Goal: Browse casually

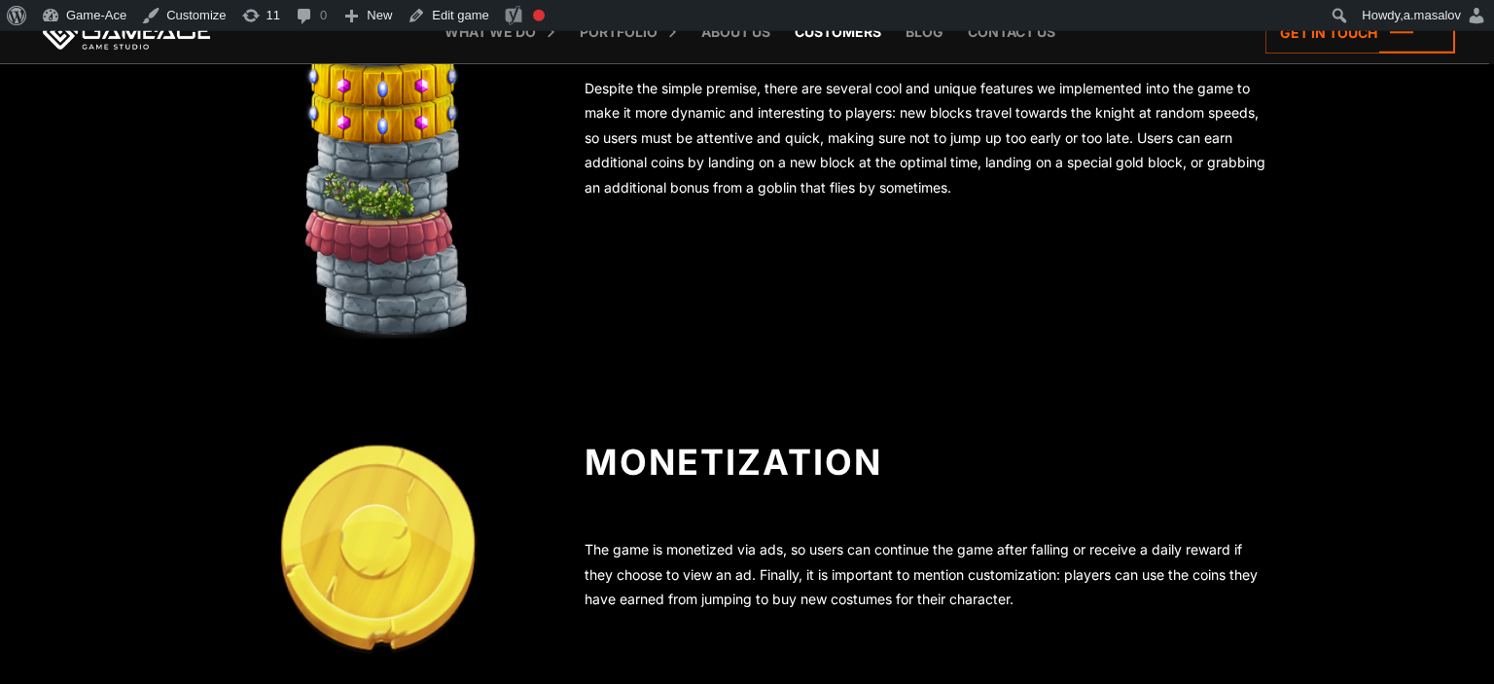
scroll to position [1249, 0]
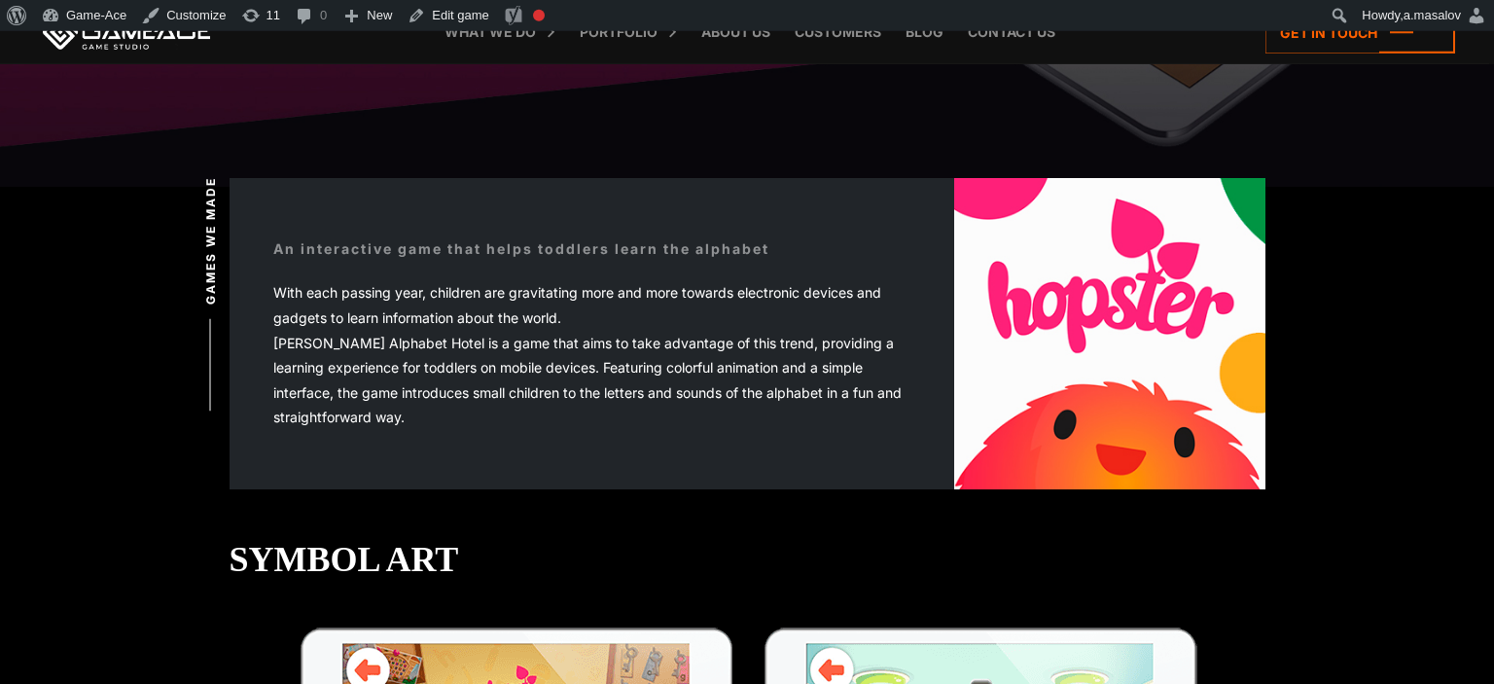
scroll to position [587, 0]
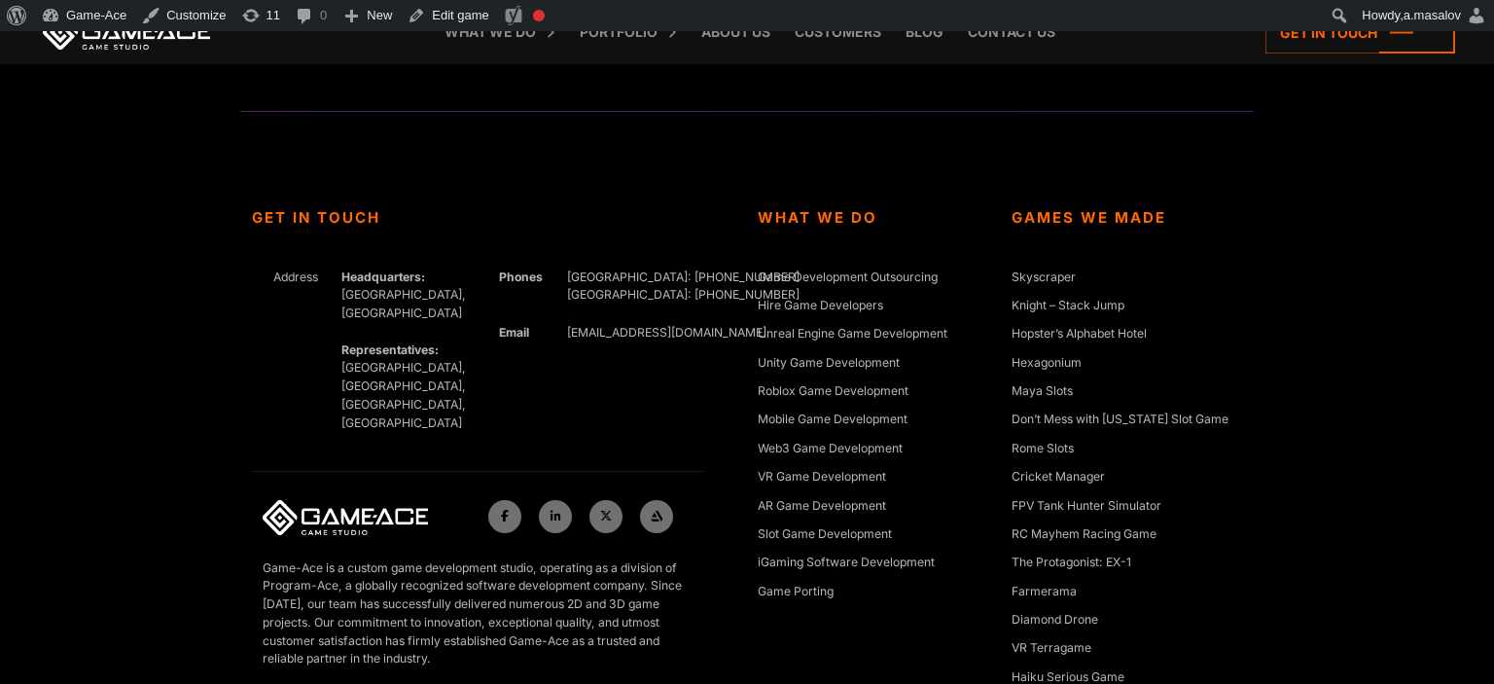
scroll to position [5357, 0]
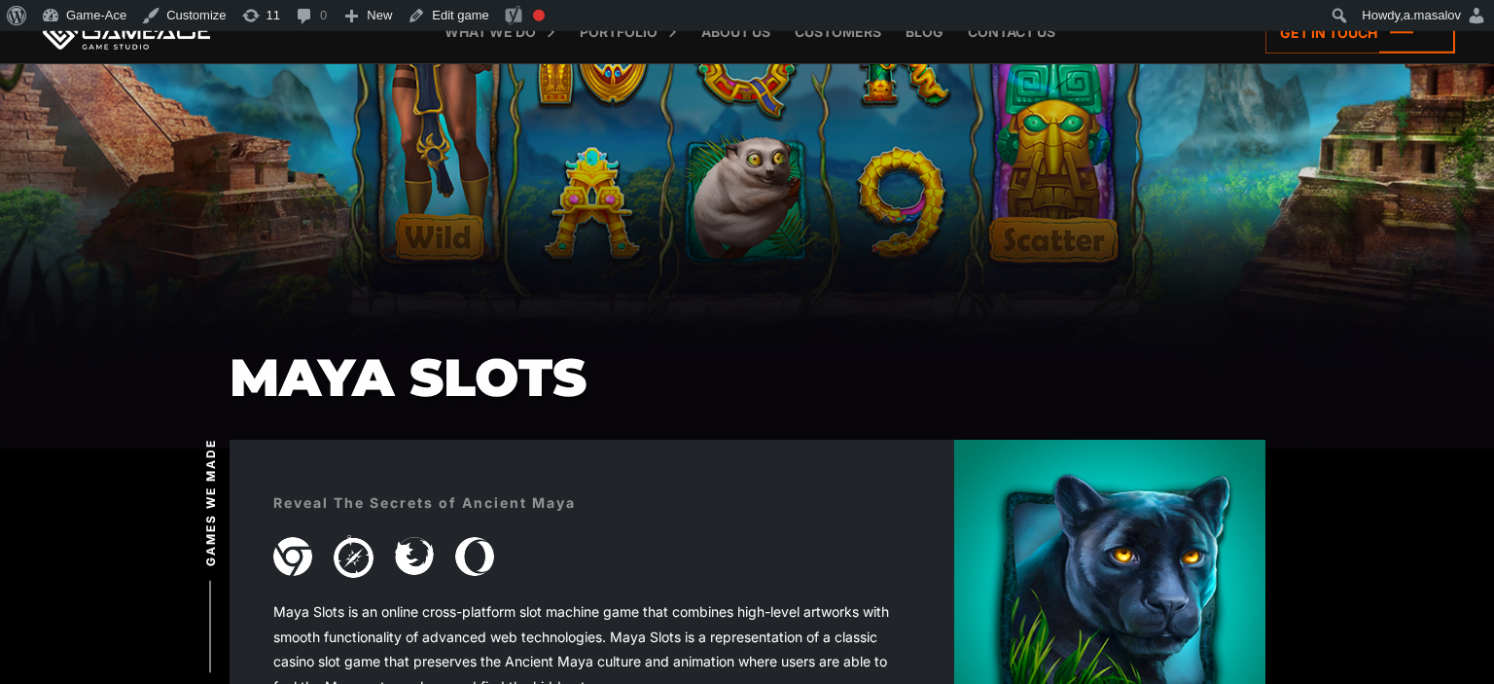
scroll to position [325, 0]
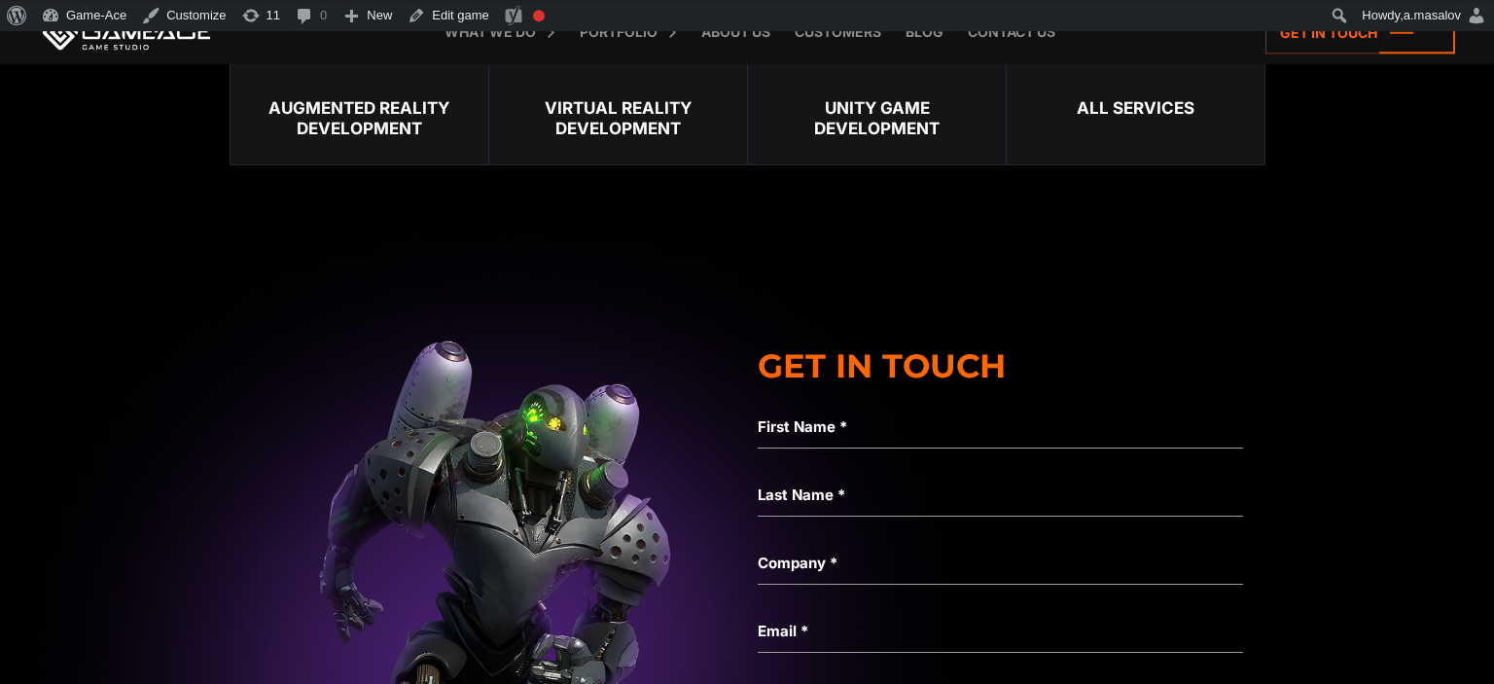
scroll to position [5653, 0]
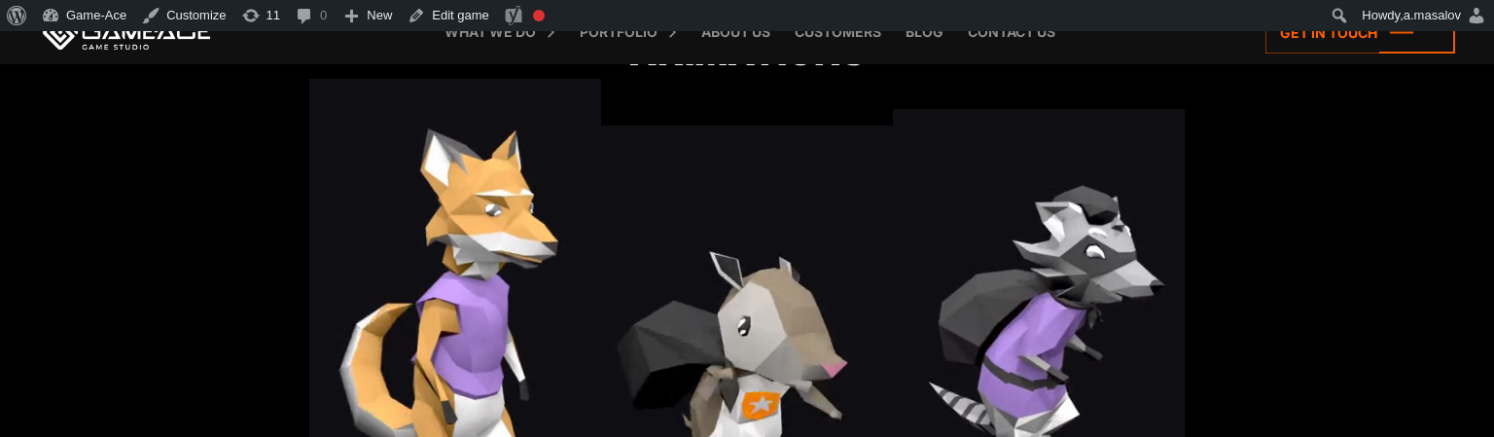
scroll to position [1417, 0]
